Goal: Information Seeking & Learning: Learn about a topic

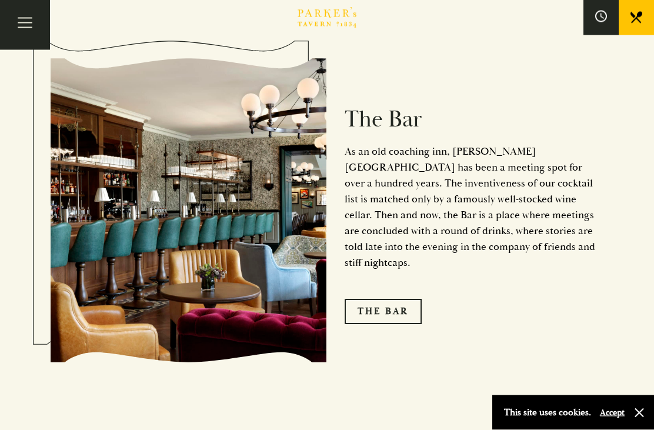
scroll to position [1362, 0]
click at [389, 300] on link "The Bar" at bounding box center [383, 311] width 77 height 25
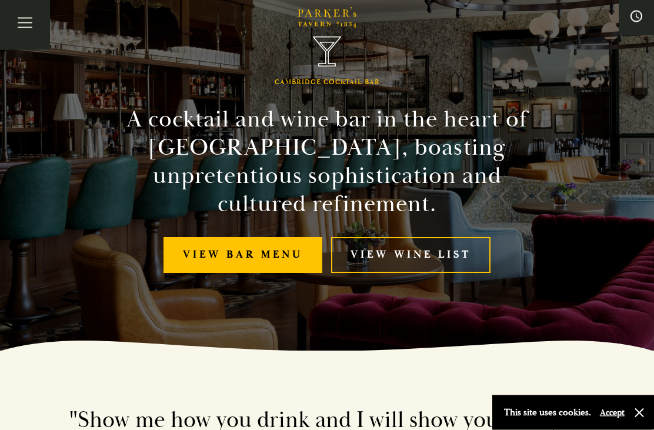
scroll to position [79, 0]
click at [247, 255] on link "View bar menu" at bounding box center [243, 255] width 159 height 36
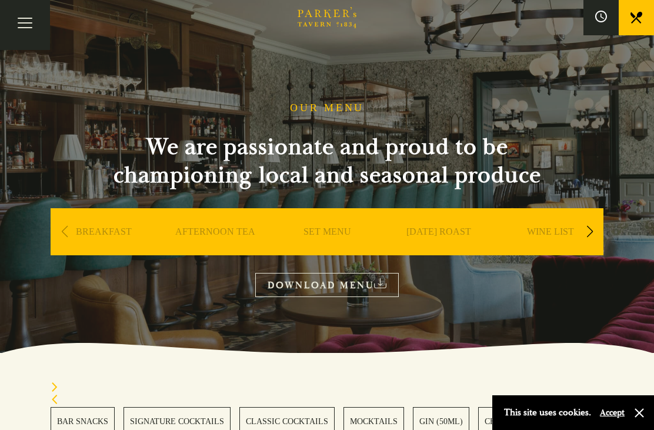
click at [590, 227] on div "Next slide" at bounding box center [590, 232] width 16 height 26
click at [592, 227] on div "Next slide" at bounding box center [590, 232] width 16 height 26
click at [588, 230] on div "Next slide" at bounding box center [590, 232] width 16 height 26
click at [595, 225] on div "Next slide" at bounding box center [590, 232] width 16 height 26
click at [436, 227] on link "BAR" at bounding box center [439, 249] width 20 height 47
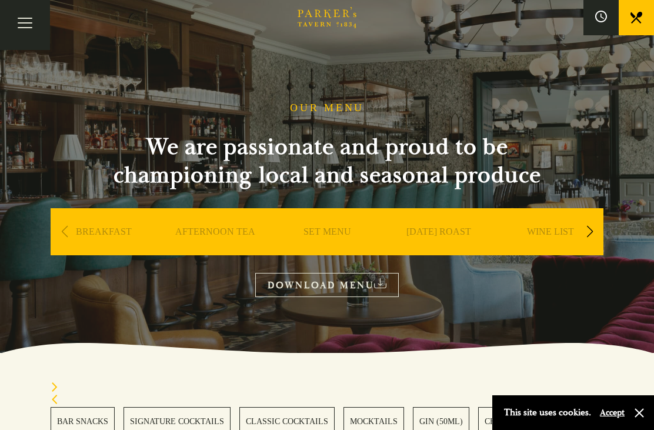
click at [24, 30] on button "Toggle navigation" at bounding box center [25, 25] width 50 height 50
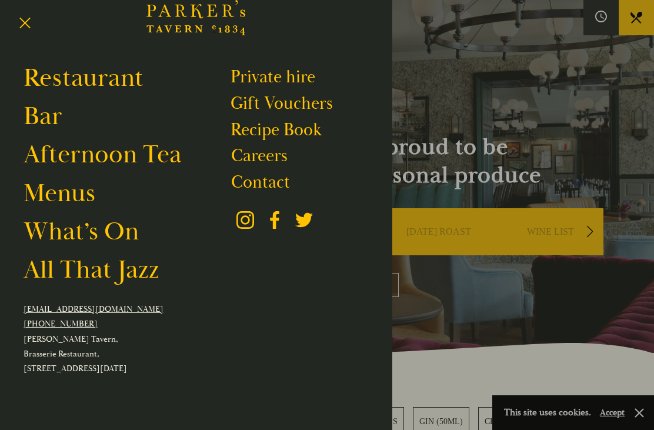
scroll to position [35, 0]
click at [116, 232] on link "What’s On" at bounding box center [81, 233] width 115 height 32
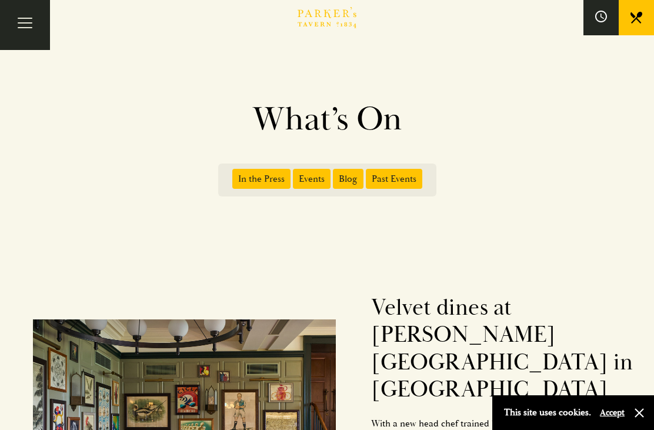
click at [605, 16] on icon at bounding box center [601, 17] width 12 height 12
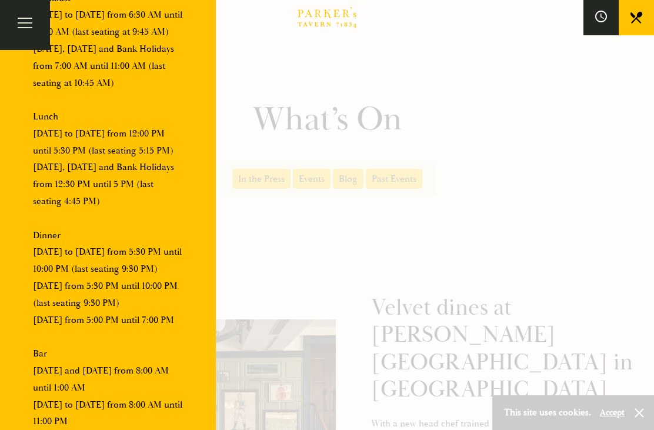
scroll to position [234, 0]
click at [29, 22] on button "Toggle navigation" at bounding box center [25, 25] width 50 height 50
